Goal: Task Accomplishment & Management: Complete application form

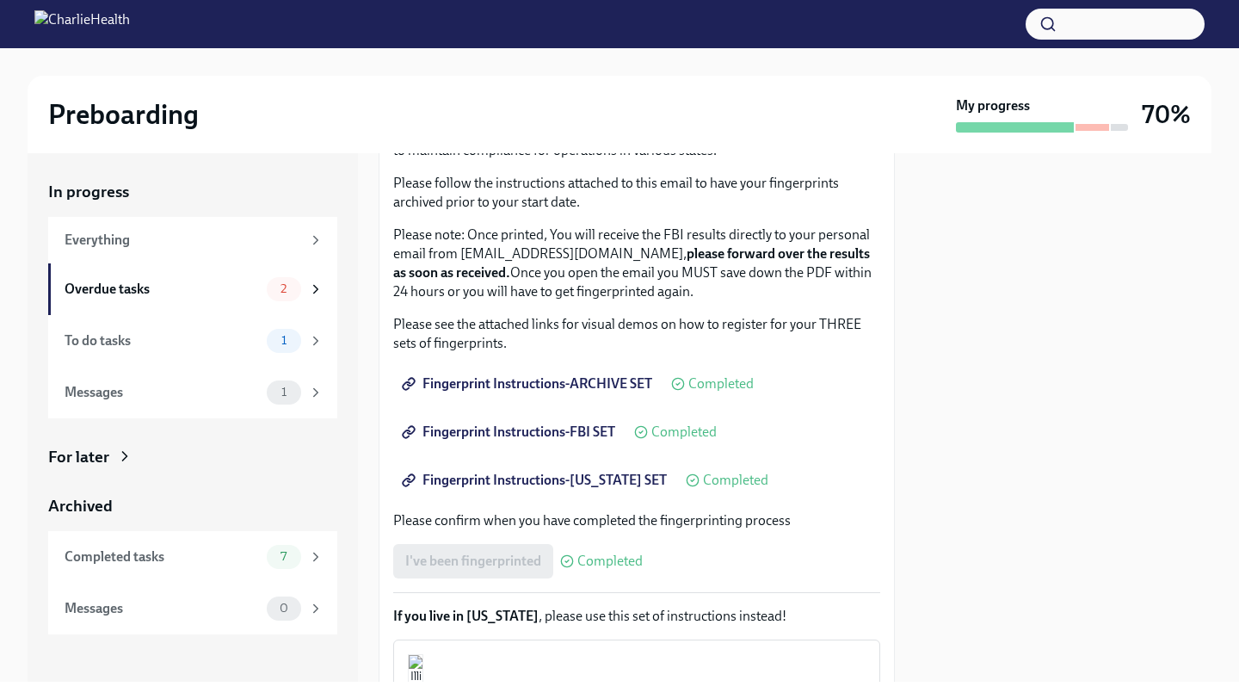
scroll to position [149, 0]
click at [567, 381] on span "Fingerprint Instructions-ARCHIVE SET" at bounding box center [528, 381] width 247 height 17
click at [188, 297] on div "Overdue tasks" at bounding box center [162, 289] width 195 height 19
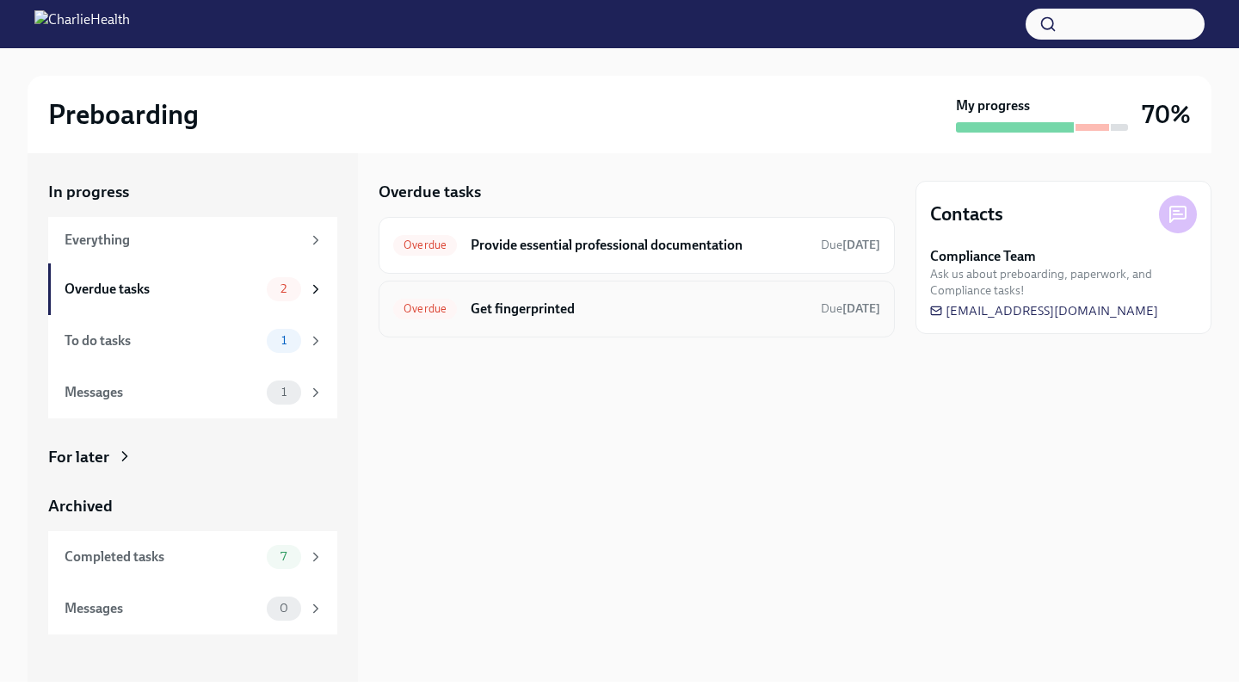
click at [624, 301] on h6 "Get fingerprinted" at bounding box center [639, 308] width 336 height 19
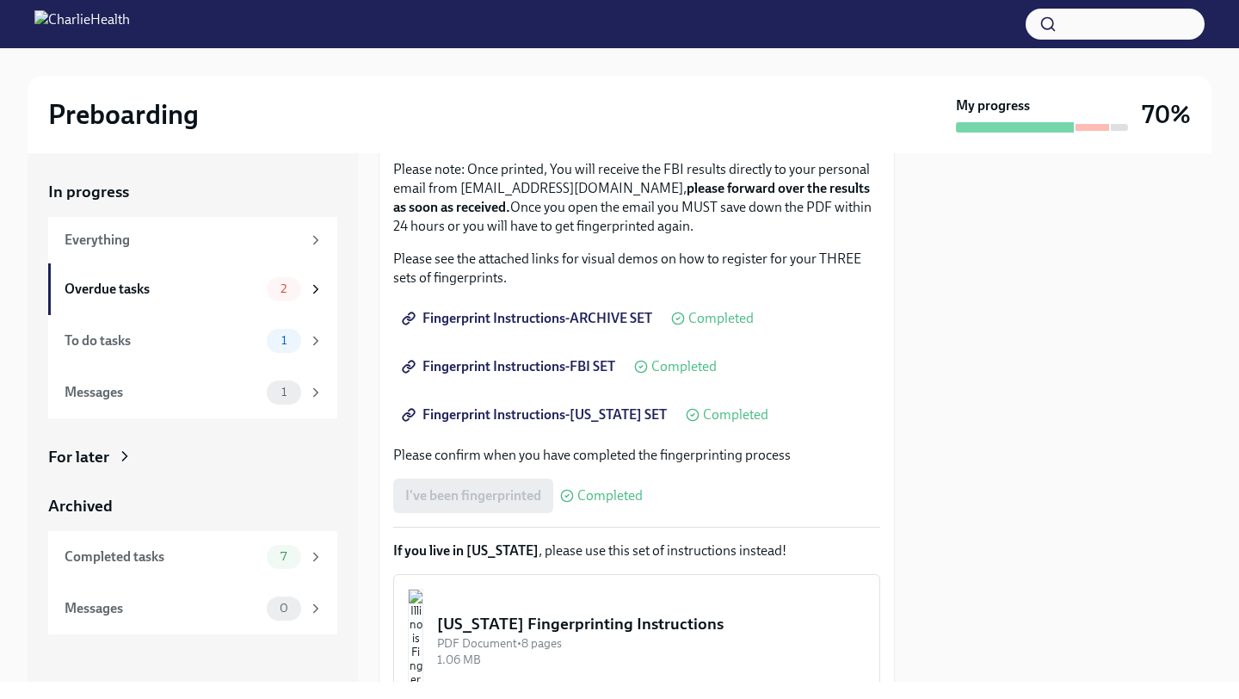
scroll to position [214, 0]
click at [459, 508] on div "I've been fingerprinted Completed" at bounding box center [517, 494] width 249 height 34
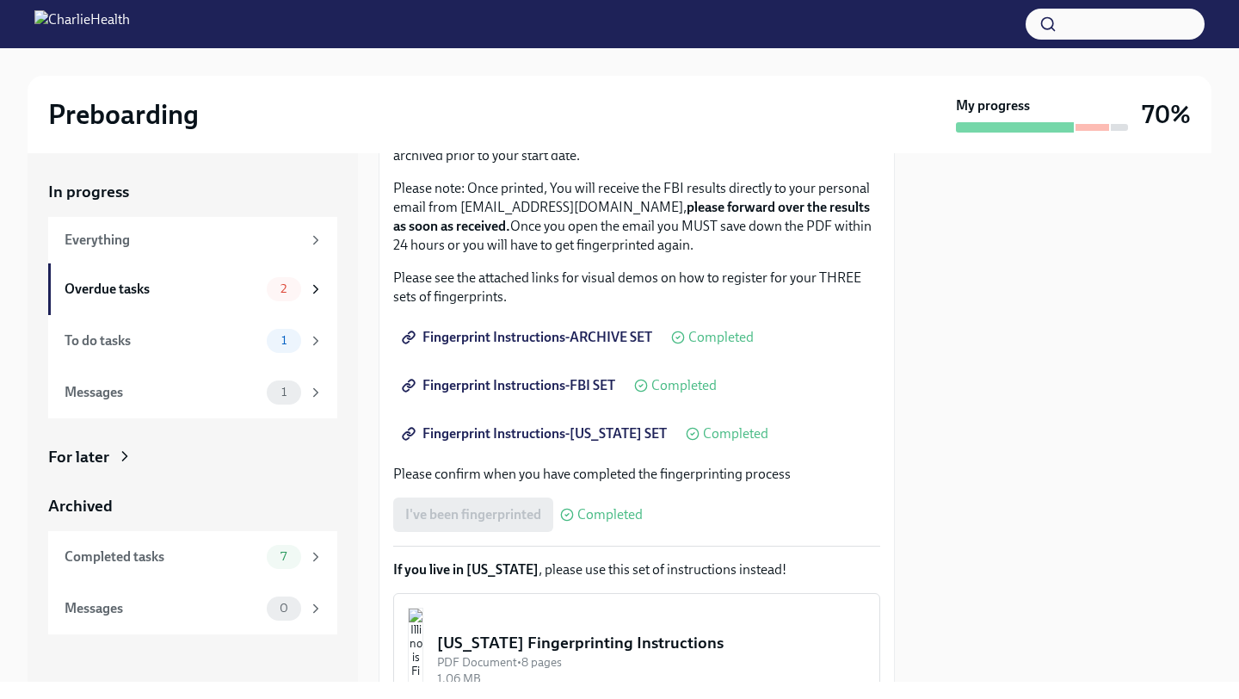
scroll to position [362, 0]
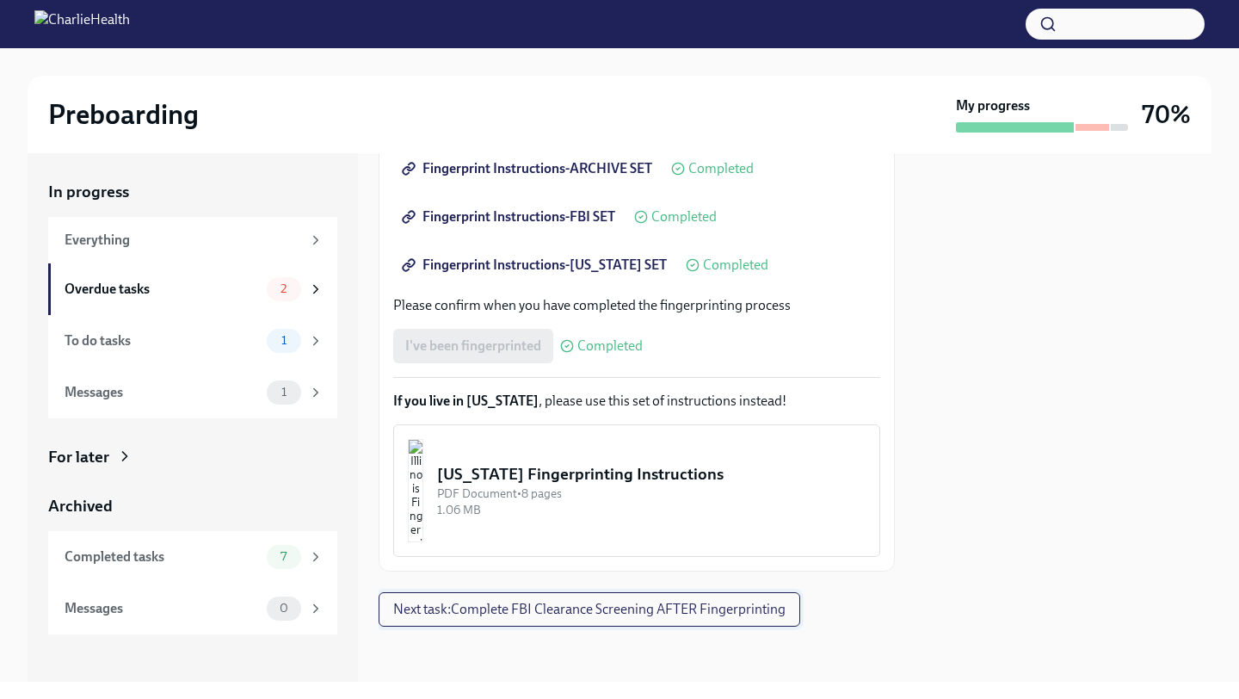
click at [612, 607] on span "Next task : Complete FBI Clearance Screening AFTER Fingerprinting" at bounding box center [589, 608] width 392 height 17
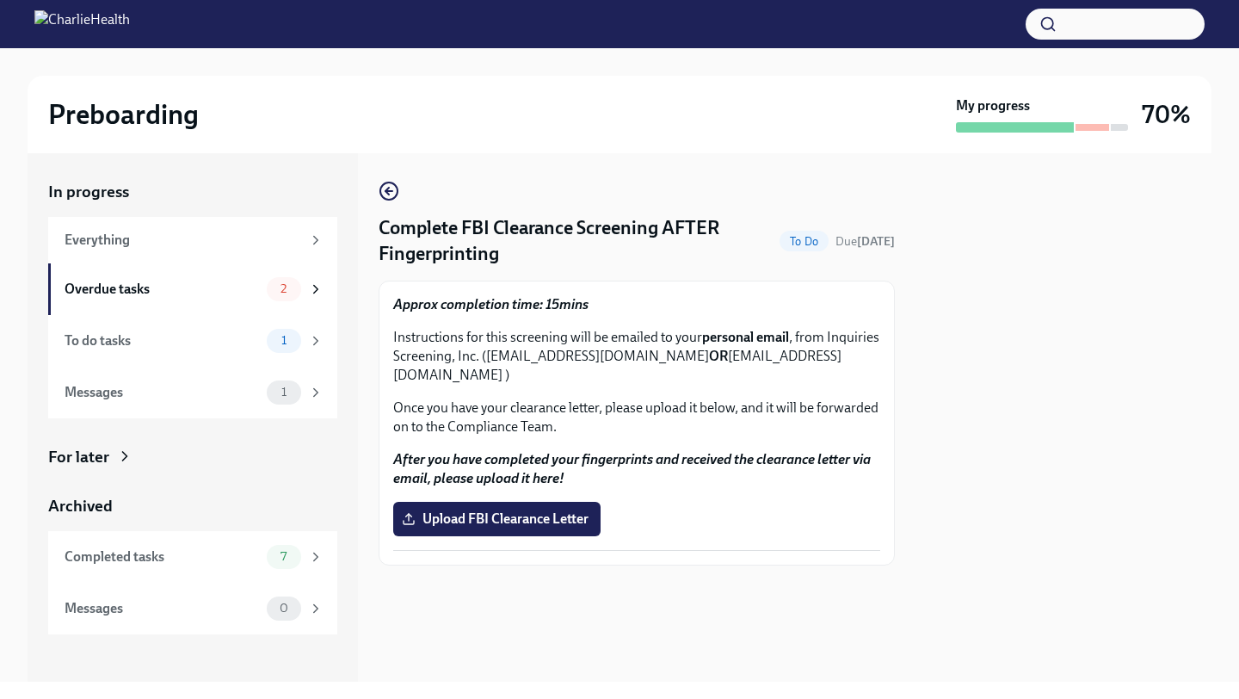
drag, startPoint x: 487, startPoint y: 354, endPoint x: 707, endPoint y: 358, distance: 220.2
click at [707, 358] on p "Instructions for this screening will be emailed to your personal email , from I…" at bounding box center [636, 356] width 487 height 57
copy p "[EMAIL_ADDRESS][DOMAIN_NAME]"
click at [130, 20] on img at bounding box center [81, 24] width 95 height 28
click at [122, 559] on div "Completed tasks" at bounding box center [162, 556] width 195 height 19
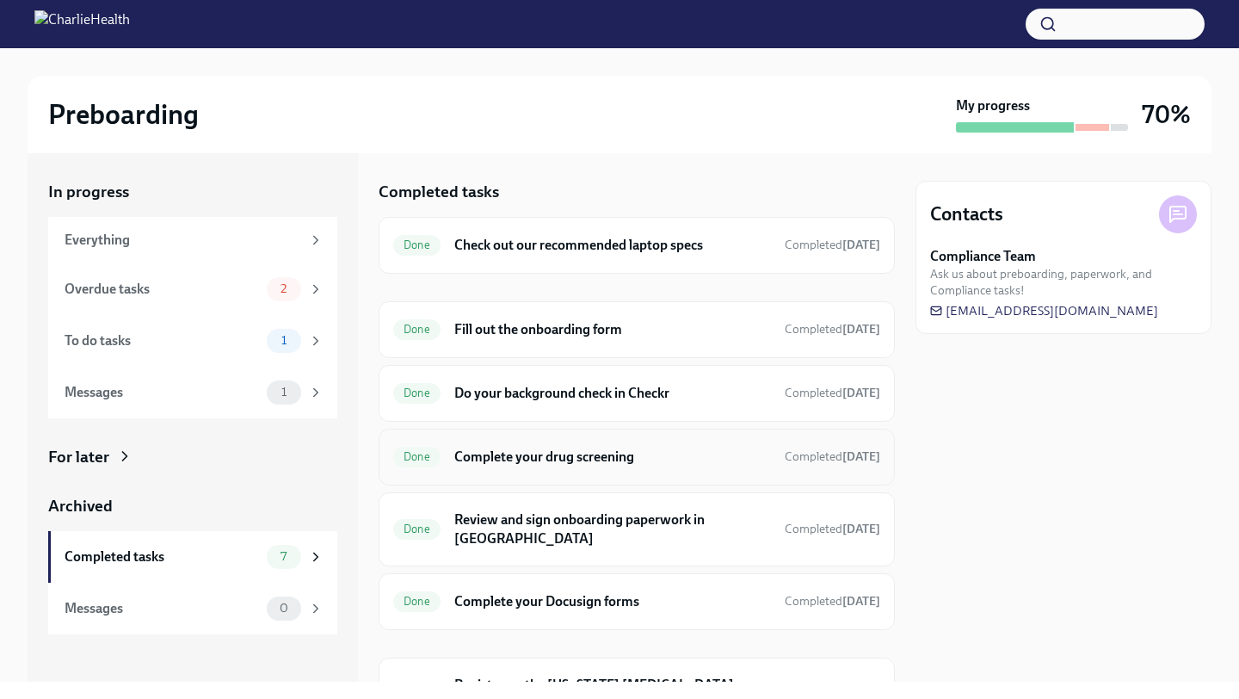
scroll to position [87, 0]
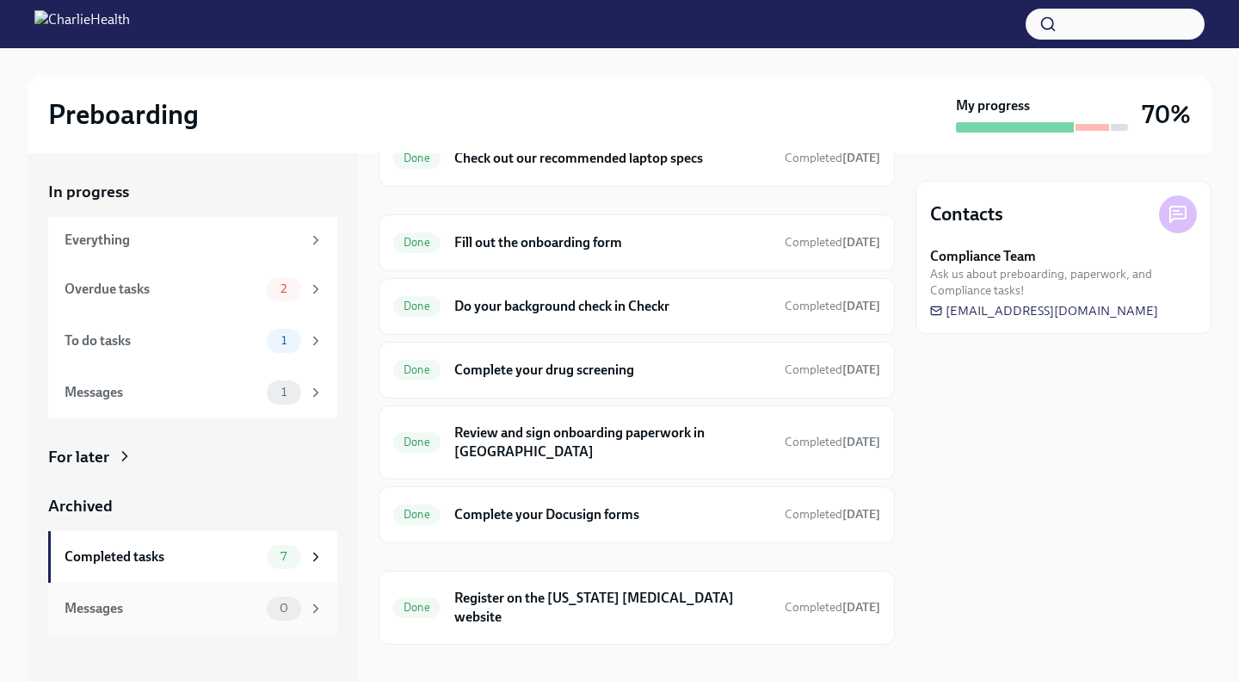
click at [241, 608] on div "Messages" at bounding box center [162, 608] width 195 height 19
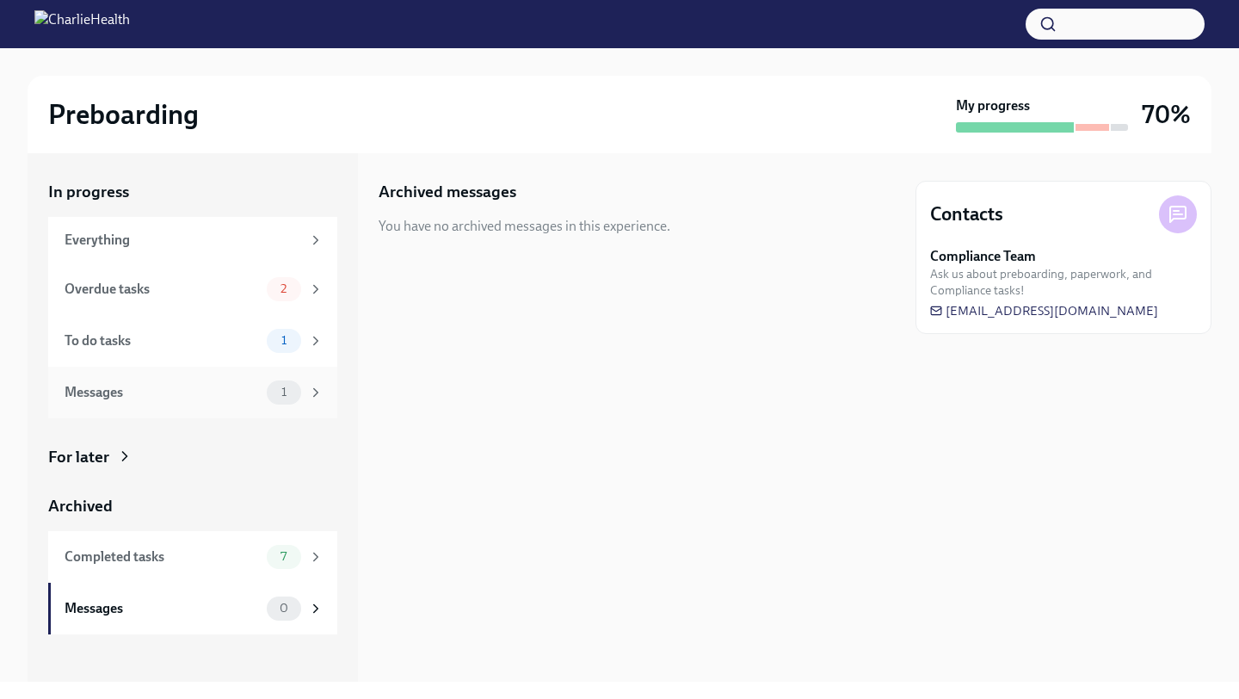
click at [258, 394] on div "Messages" at bounding box center [162, 392] width 195 height 19
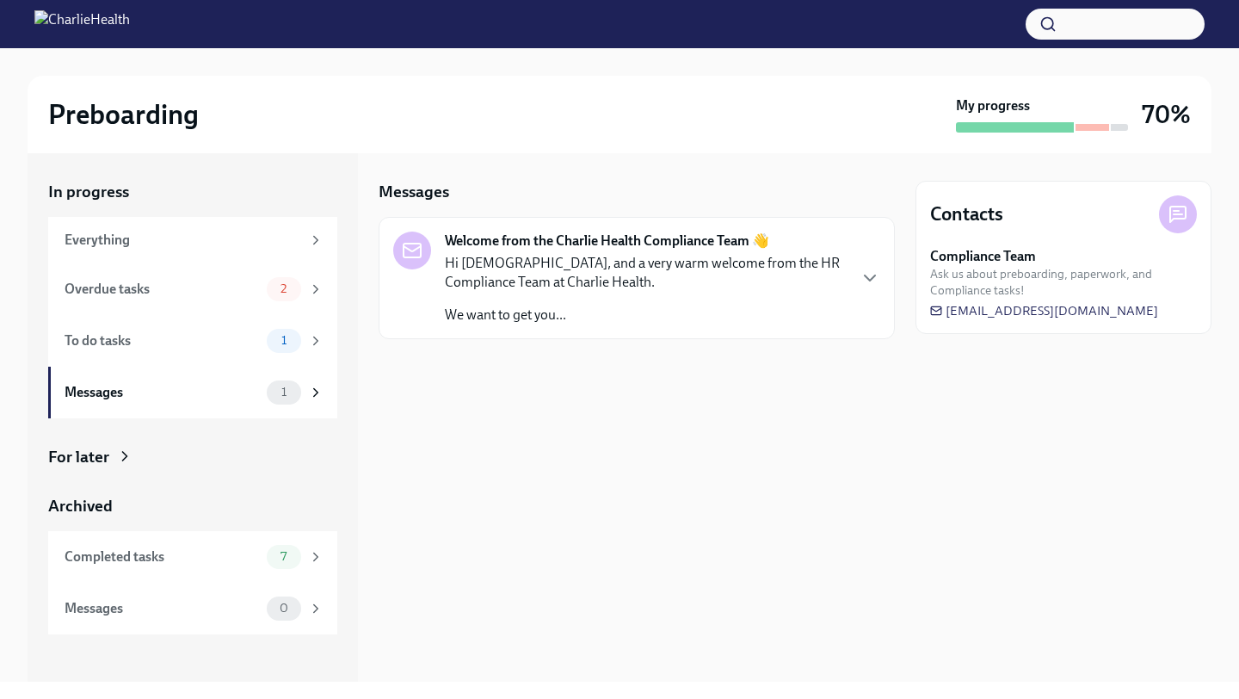
click at [556, 278] on p "Hi [DEMOGRAPHIC_DATA], and a very warm welcome from the HR Compliance Team at C…" at bounding box center [645, 273] width 401 height 38
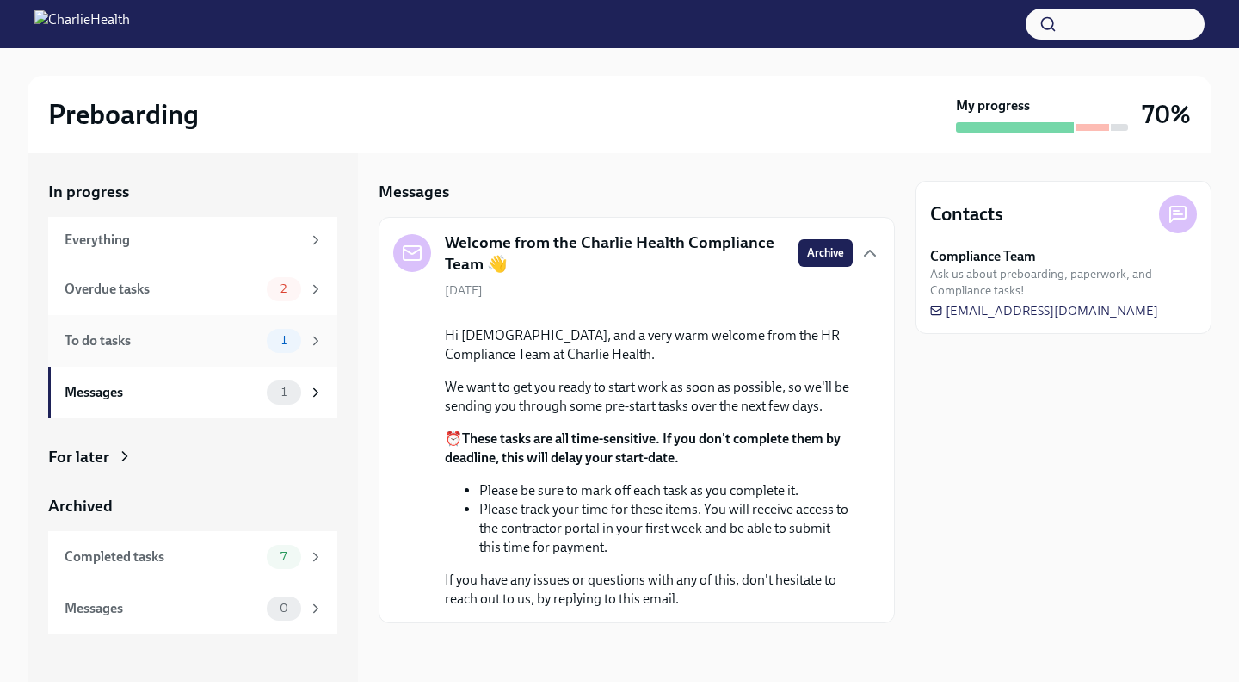
click at [139, 354] on div "To do tasks 1" at bounding box center [192, 341] width 289 height 52
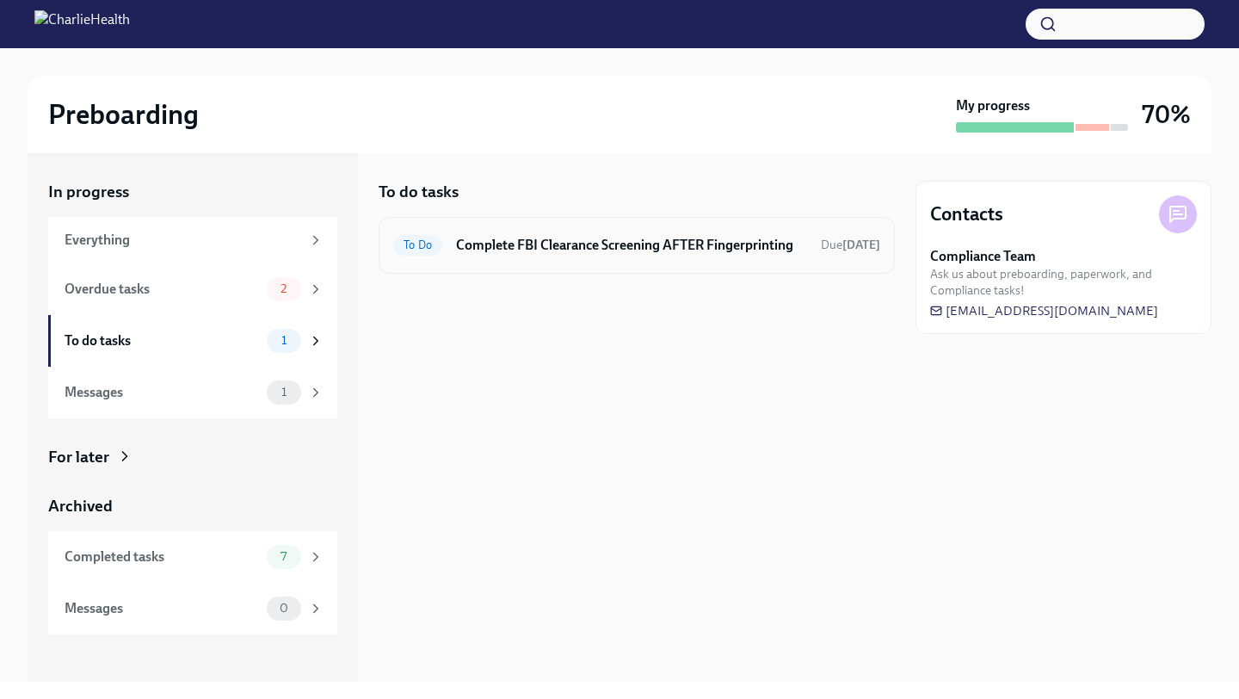
click at [598, 249] on h6 "Complete FBI Clearance Screening AFTER Fingerprinting" at bounding box center [631, 245] width 351 height 19
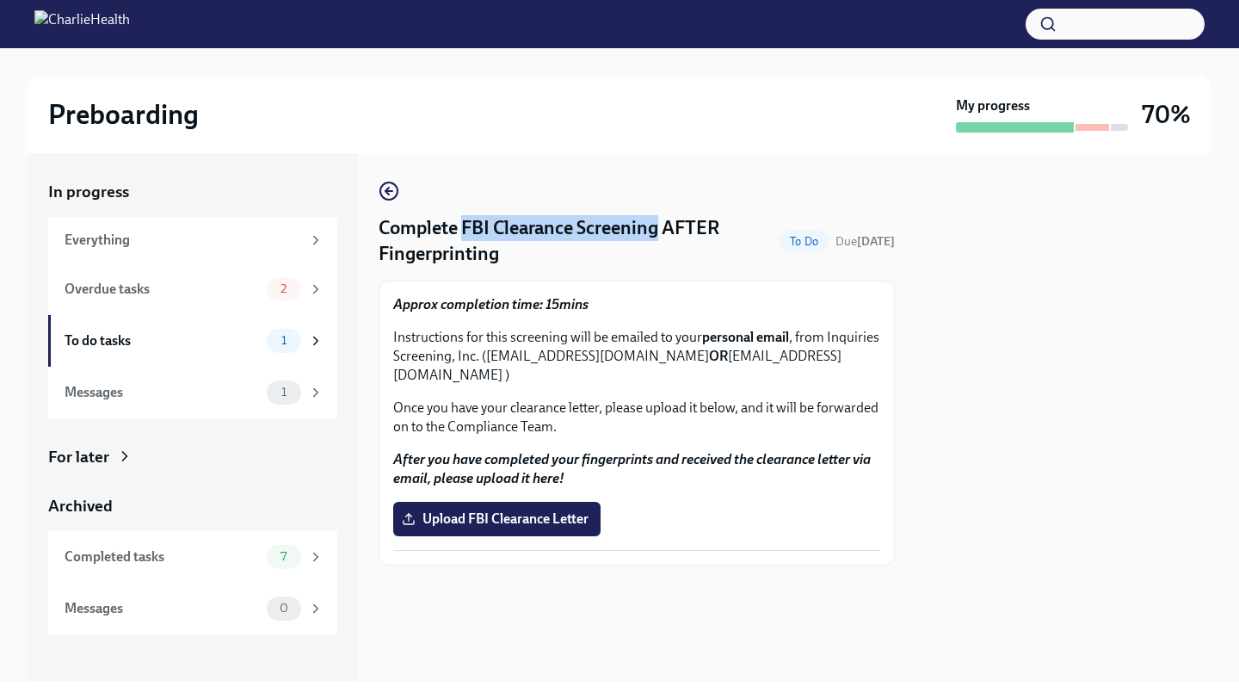
drag, startPoint x: 463, startPoint y: 226, endPoint x: 658, endPoint y: 222, distance: 195.3
click at [658, 222] on h4 "Complete FBI Clearance Screening AFTER Fingerprinting" at bounding box center [576, 241] width 394 height 52
copy h4 "FBI Clearance Screening"
click at [272, 389] on span "1" at bounding box center [284, 391] width 26 height 13
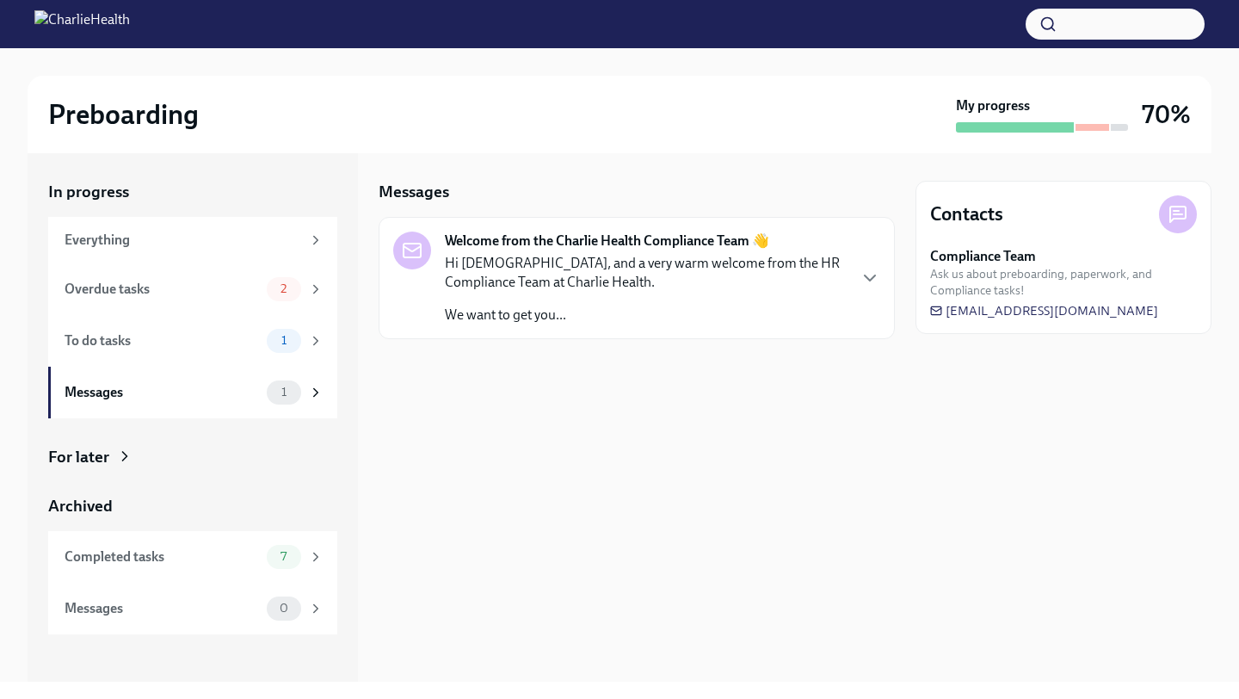
click at [1032, 273] on span "Ask us about preboarding, paperwork, and Compliance tasks!" at bounding box center [1063, 282] width 267 height 33
click at [1006, 307] on span "[EMAIL_ADDRESS][DOMAIN_NAME]" at bounding box center [1044, 310] width 228 height 17
click at [206, 342] on div "To do tasks" at bounding box center [162, 340] width 195 height 19
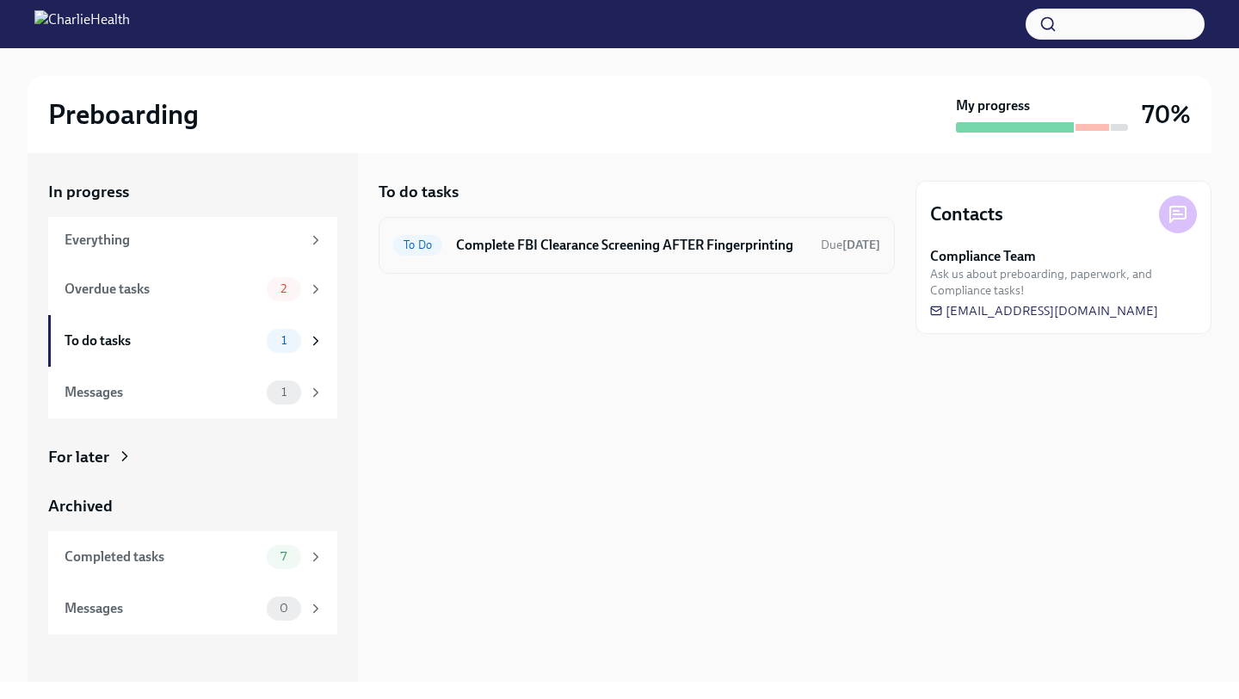
click at [606, 238] on h6 "Complete FBI Clearance Screening AFTER Fingerprinting" at bounding box center [631, 245] width 351 height 19
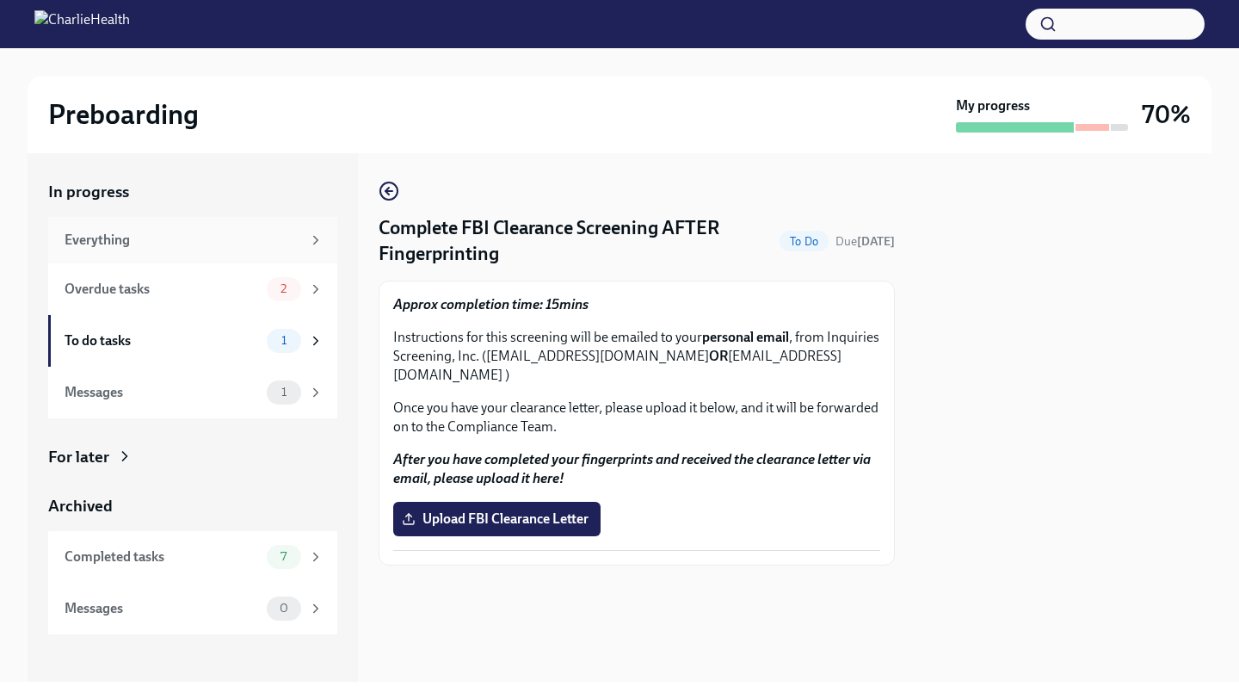
click at [177, 250] on div "Everything" at bounding box center [192, 240] width 289 height 46
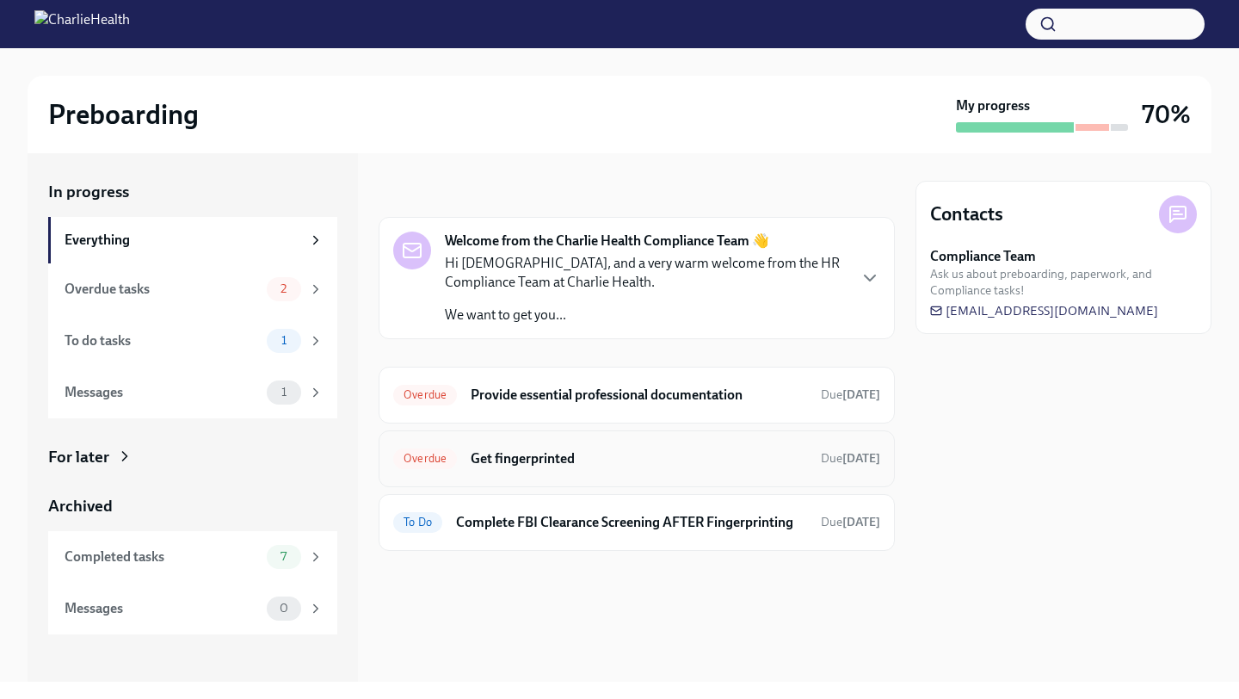
click at [581, 463] on h6 "Get fingerprinted" at bounding box center [639, 458] width 336 height 19
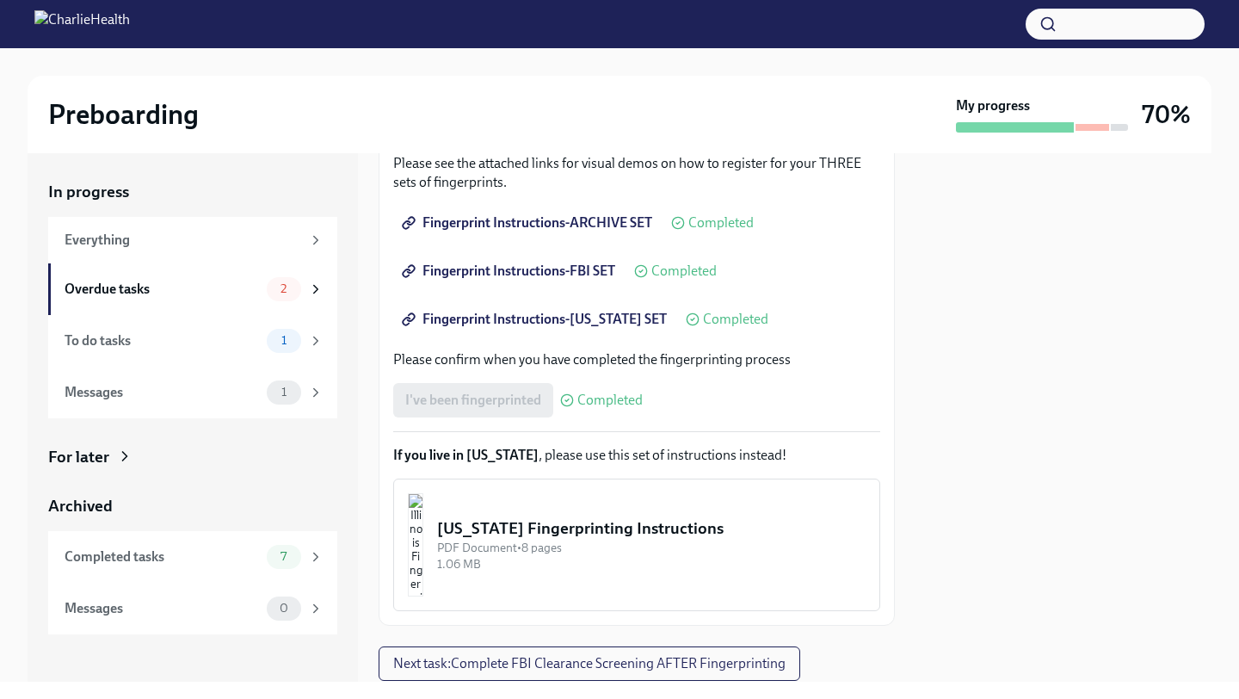
scroll to position [362, 0]
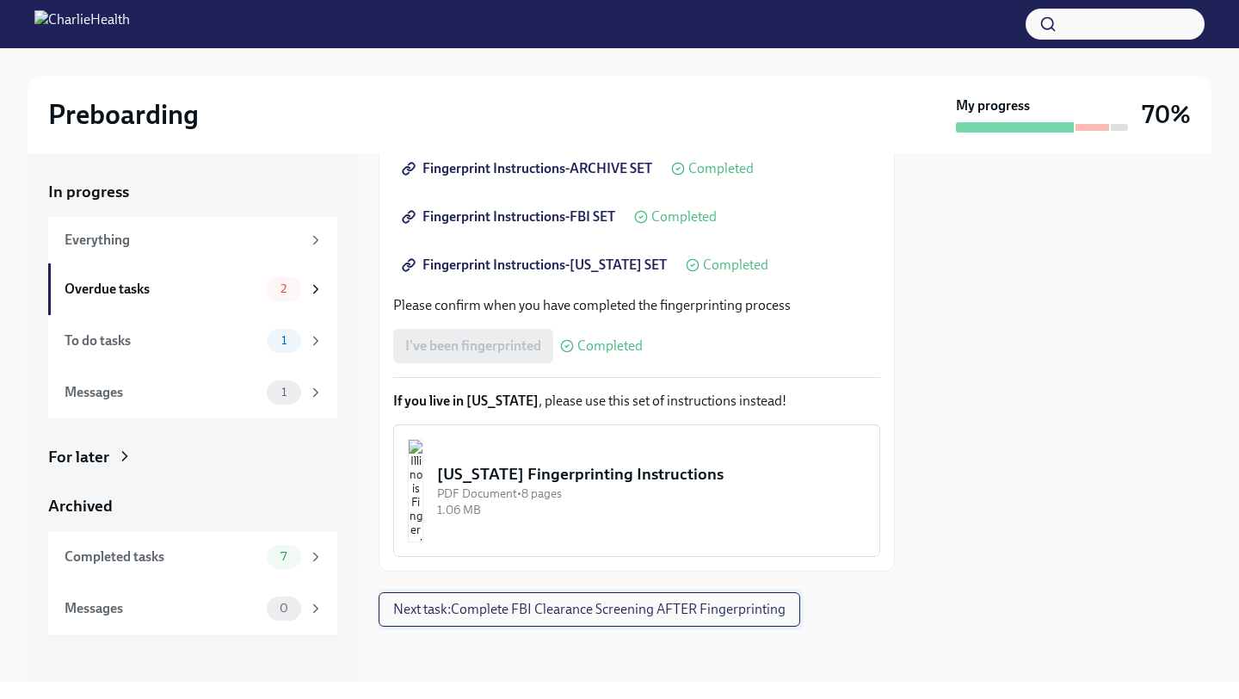
click at [563, 612] on span "Next task : Complete FBI Clearance Screening AFTER Fingerprinting" at bounding box center [589, 608] width 392 height 17
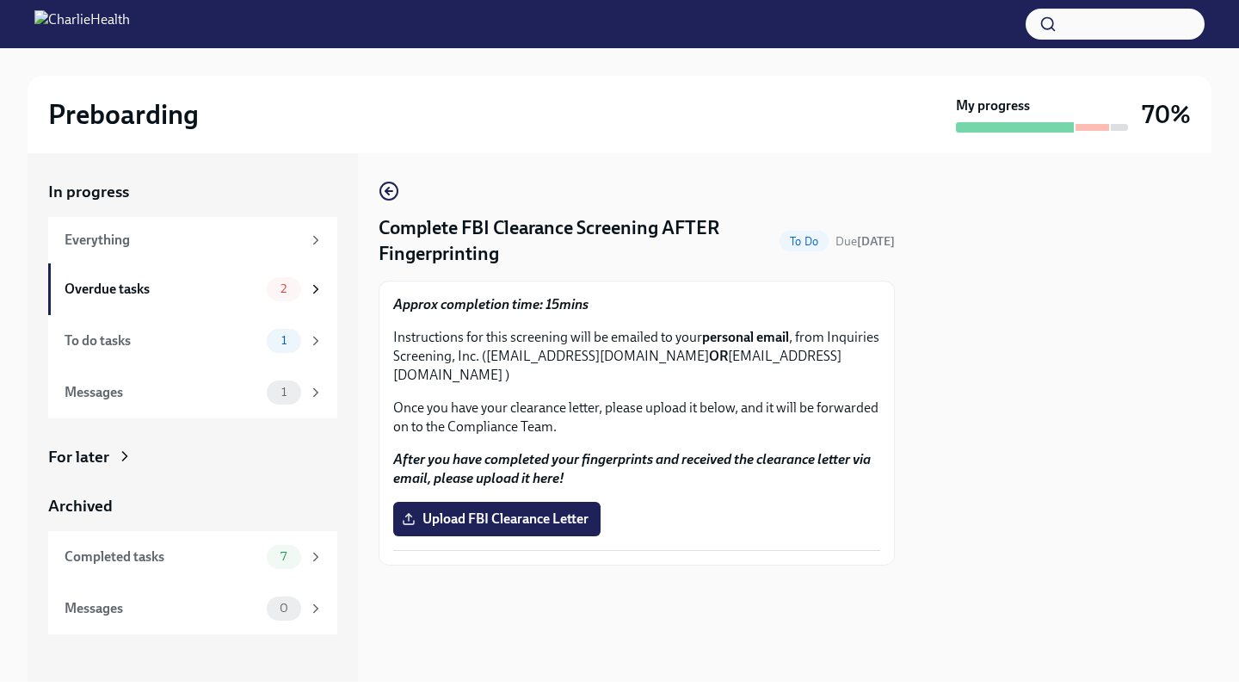
drag, startPoint x: 486, startPoint y: 355, endPoint x: 709, endPoint y: 357, distance: 222.8
click at [709, 357] on p "Instructions for this screening will be emailed to your personal email , from I…" at bounding box center [636, 356] width 487 height 57
copy p "[EMAIL_ADDRESS][DOMAIN_NAME]"
